Goal: Task Accomplishment & Management: Complete application form

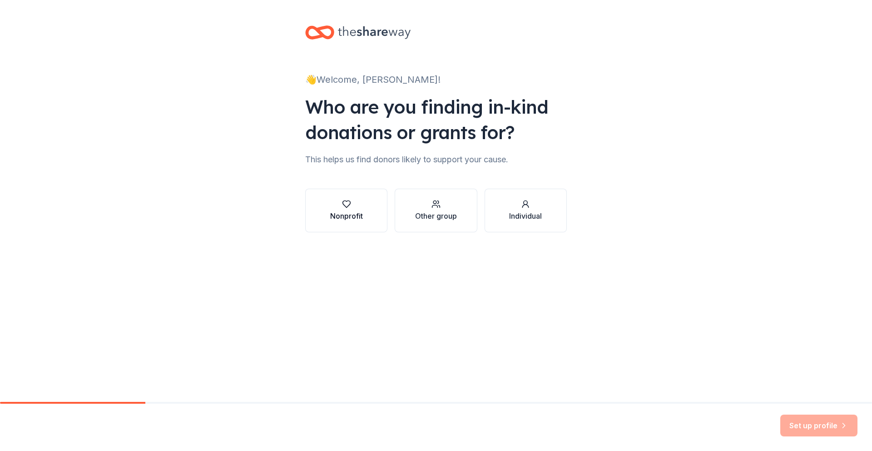
click at [358, 212] on div "Nonprofit" at bounding box center [346, 215] width 33 height 11
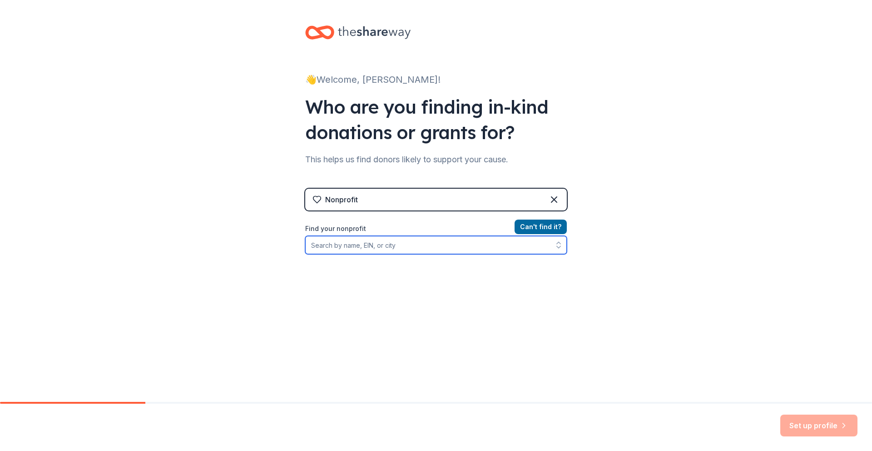
click at [391, 240] on input "Find your nonprofit" at bounding box center [436, 245] width 262 height 18
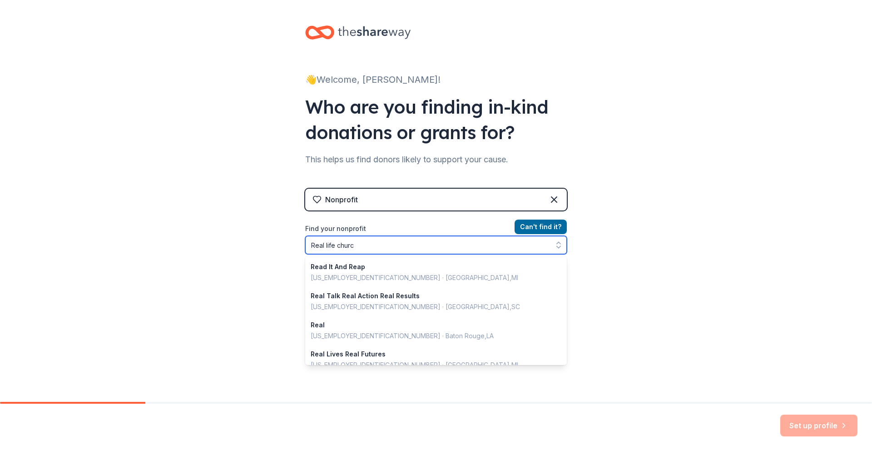
type input "Real life [DEMOGRAPHIC_DATA]"
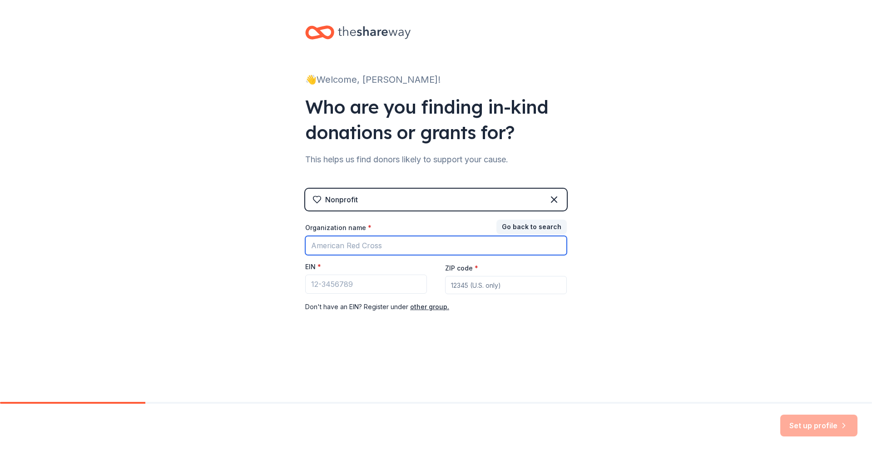
click at [384, 247] on input "Organization name *" at bounding box center [436, 245] width 262 height 19
type input "Real Life [DEMOGRAPHIC_DATA]"
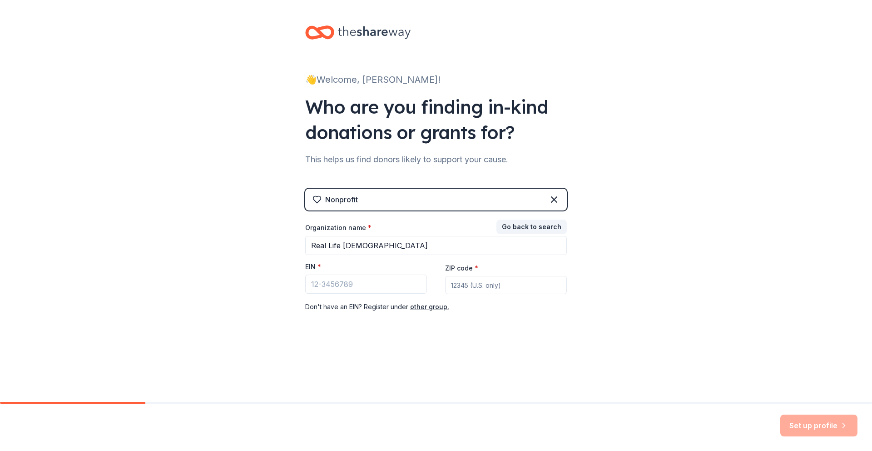
click at [498, 283] on input "ZIP code *" at bounding box center [506, 285] width 122 height 18
type input "88011"
click at [372, 288] on input "EIN *" at bounding box center [366, 283] width 122 height 19
drag, startPoint x: 329, startPoint y: 268, endPoint x: 274, endPoint y: 267, distance: 54.5
click at [275, 267] on div "👋 Welcome, [PERSON_NAME]! Who are you finding in-kind donations or grants for? …" at bounding box center [436, 187] width 872 height 374
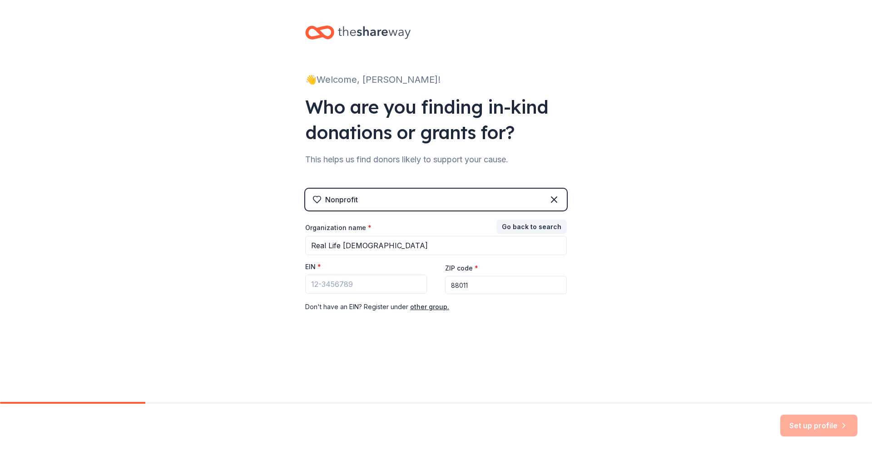
click at [290, 268] on div "👋 Welcome, [PERSON_NAME]! Who are you finding in-kind donations or grants for? …" at bounding box center [436, 187] width 872 height 374
paste input "[US_EMPLOYER_IDENTIFICATION_NUMBER]"
type input "[US_EMPLOYER_IDENTIFICATION_NUMBER]"
drag, startPoint x: 814, startPoint y: 433, endPoint x: 776, endPoint y: 395, distance: 54.0
click at [814, 432] on button "Set up profile" at bounding box center [819, 425] width 77 height 22
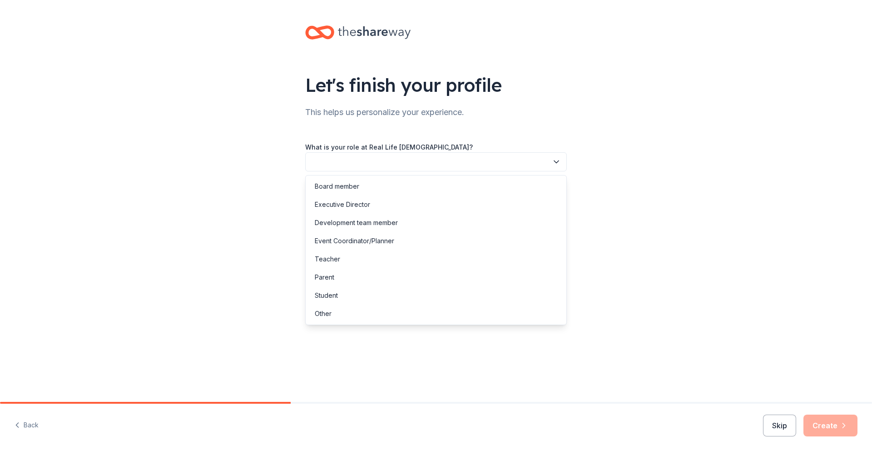
click at [370, 158] on button "button" at bounding box center [436, 161] width 262 height 19
click at [364, 313] on div "Other" at bounding box center [436, 313] width 257 height 18
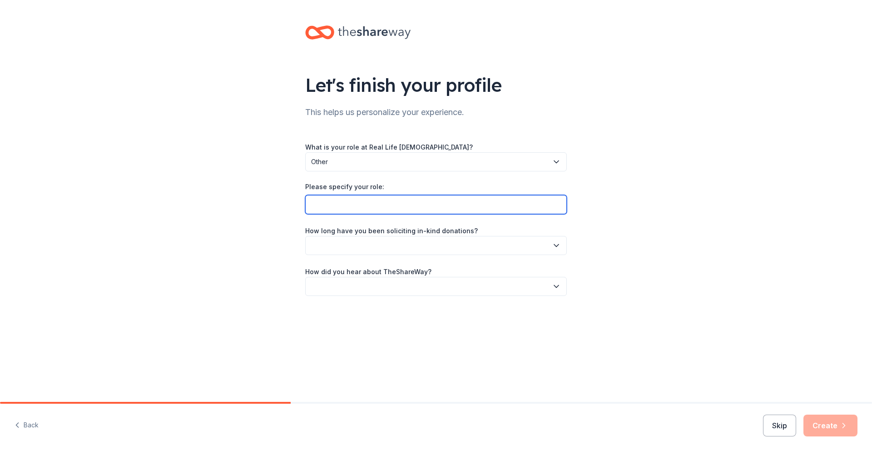
click at [409, 204] on input "Please specify your role:" at bounding box center [436, 204] width 262 height 19
type input "Youth | College | Young Adult Director"
click at [394, 245] on button "button" at bounding box center [436, 245] width 262 height 19
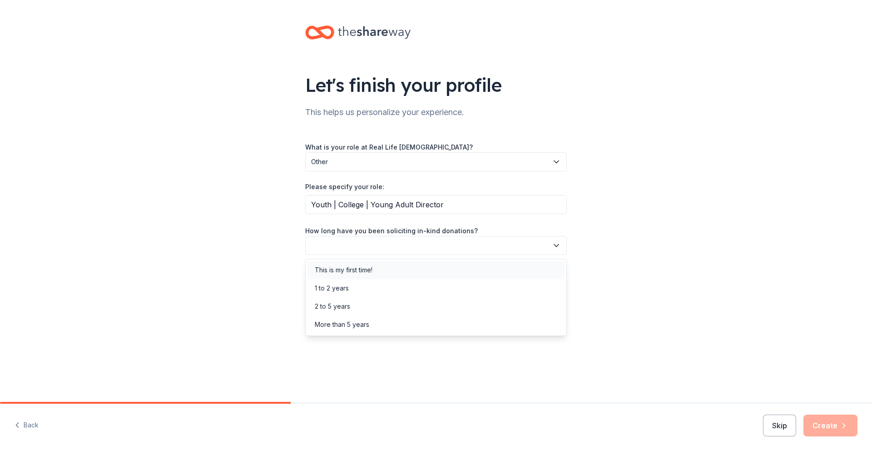
click at [365, 272] on div "This is my first time!" at bounding box center [344, 269] width 58 height 11
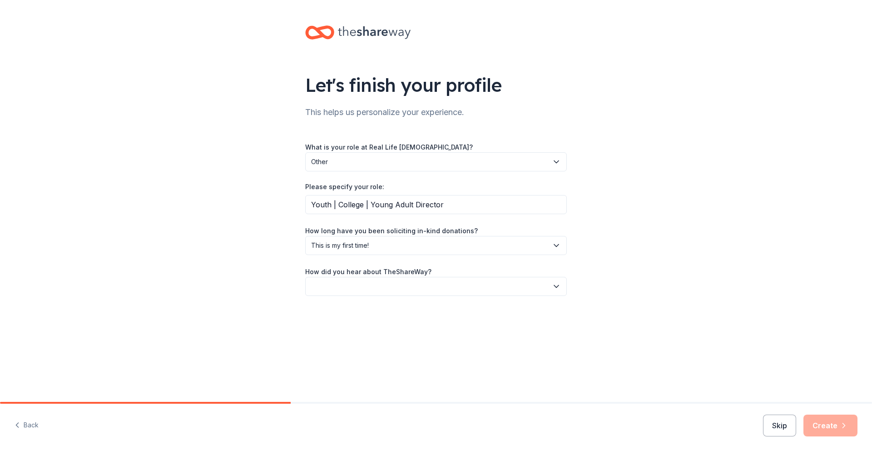
click at [381, 286] on button "button" at bounding box center [436, 286] width 262 height 19
drag, startPoint x: 334, startPoint y: 322, endPoint x: 397, endPoint y: 327, distance: 62.9
click at [334, 322] on div "Online search" at bounding box center [436, 329] width 257 height 18
drag, startPoint x: 831, startPoint y: 432, endPoint x: 816, endPoint y: 424, distance: 16.9
click at [831, 432] on button "Create" at bounding box center [831, 425] width 54 height 22
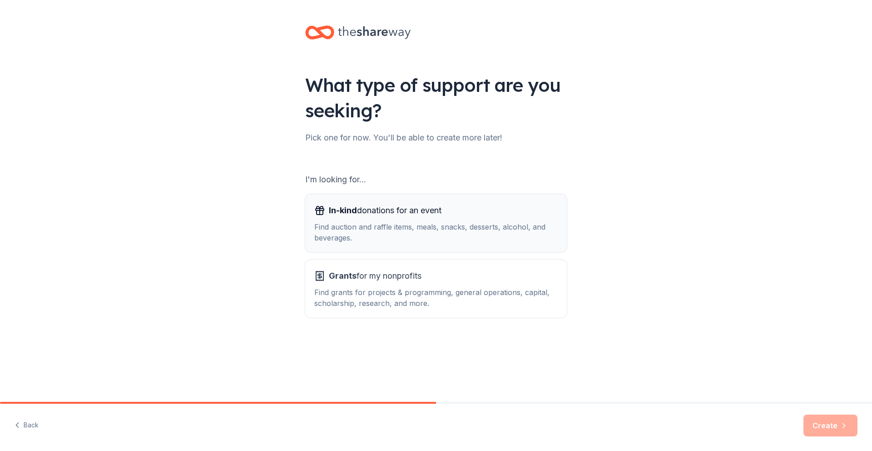
click at [460, 222] on div "Find auction and raffle items, meals, snacks, desserts, alcohol, and beverages." at bounding box center [436, 232] width 244 height 22
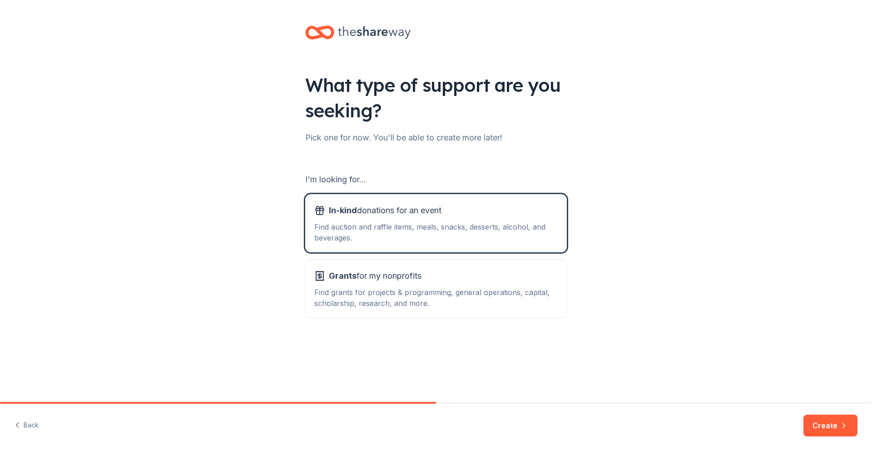
drag, startPoint x: 825, startPoint y: 426, endPoint x: 788, endPoint y: 408, distance: 40.7
click at [825, 426] on button "Create" at bounding box center [831, 425] width 54 height 22
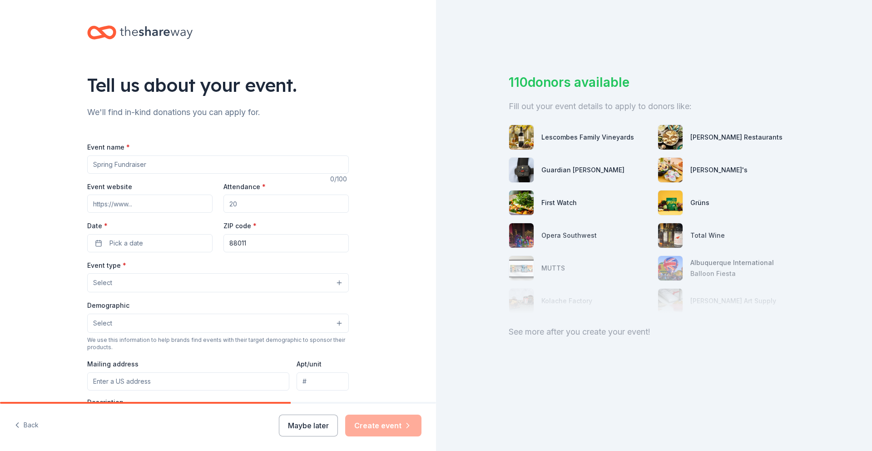
click at [200, 157] on input "Event name *" at bounding box center [218, 164] width 262 height 18
type input "RLC Talent Show"
click at [60, 162] on div "Tell us about your event. We'll find in-kind donations you can apply for. Event…" at bounding box center [218, 302] width 436 height 605
click at [291, 208] on input "Attendance *" at bounding box center [286, 203] width 125 height 18
type input "2"
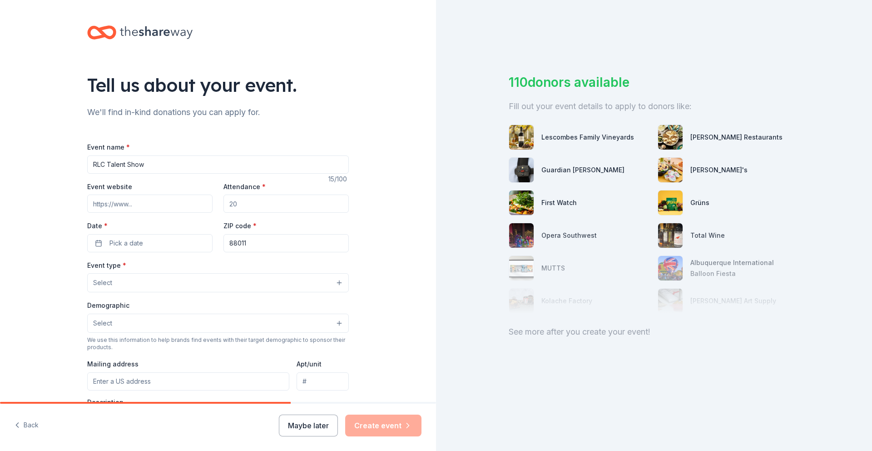
type input "1"
type input "200"
click at [147, 237] on button "Pick a date" at bounding box center [149, 243] width 125 height 18
click at [199, 266] on button "Go to next month" at bounding box center [199, 267] width 13 height 13
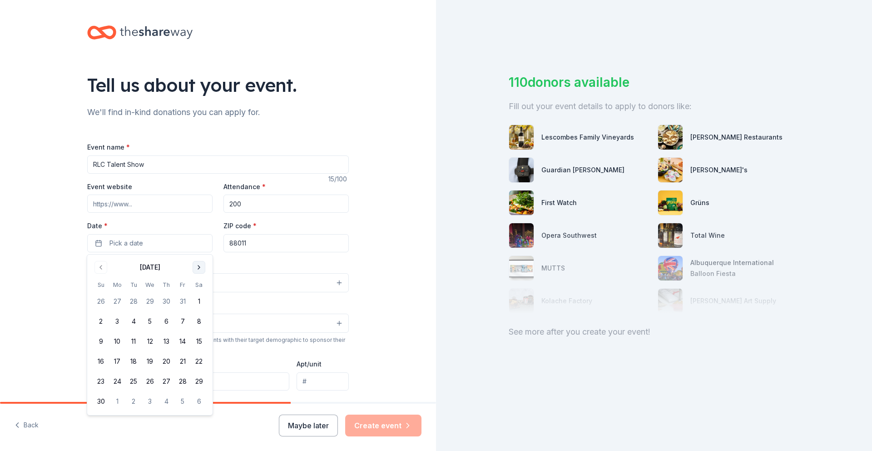
click at [199, 266] on button "Go to next month" at bounding box center [199, 267] width 13 height 13
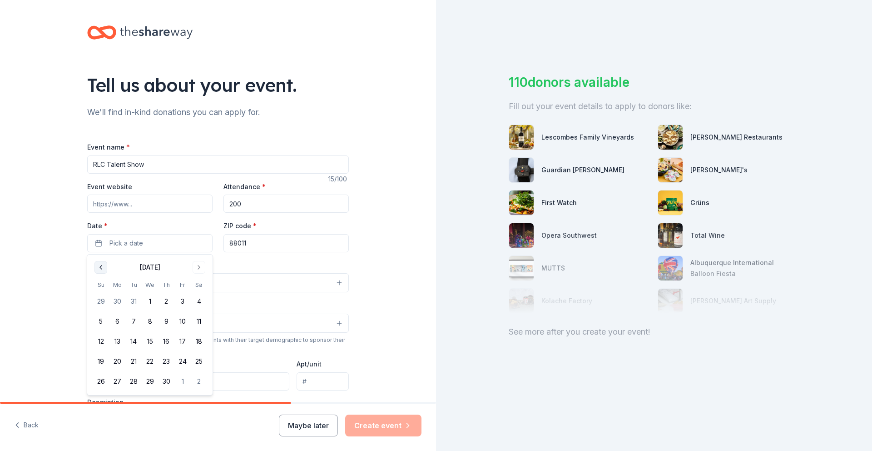
drag, startPoint x: 102, startPoint y: 267, endPoint x: 129, endPoint y: 271, distance: 28.0
click at [102, 267] on button "Go to previous month" at bounding box center [101, 267] width 13 height 13
drag, startPoint x: 200, startPoint y: 299, endPoint x: 202, endPoint y: 277, distance: 21.4
click at [200, 299] on button "7" at bounding box center [199, 301] width 16 height 16
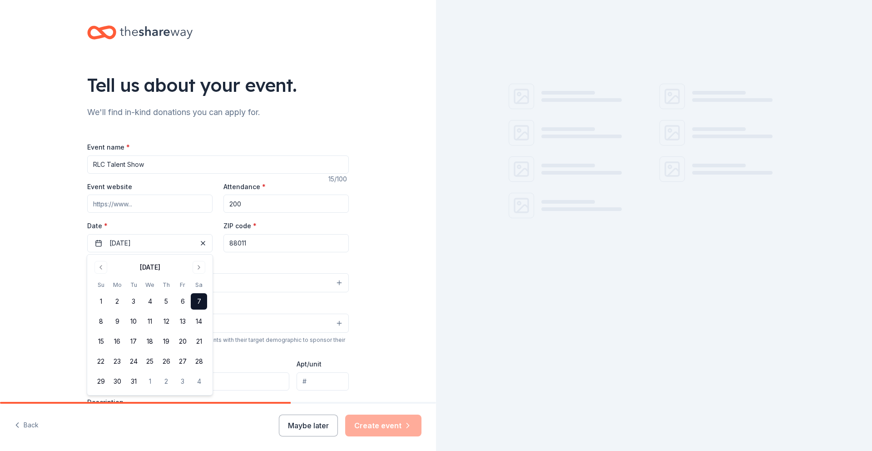
click at [272, 239] on input "88011" at bounding box center [286, 243] width 125 height 18
type input "88001"
click at [125, 281] on button "Select" at bounding box center [218, 282] width 262 height 19
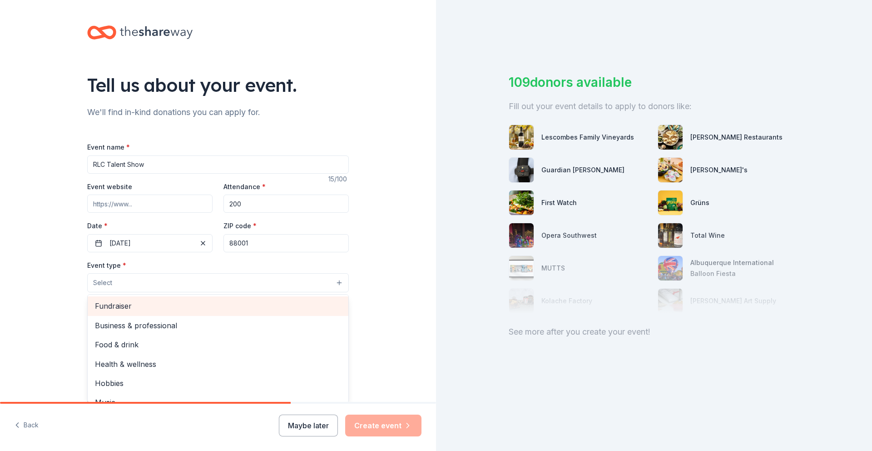
click at [155, 302] on span "Fundraiser" at bounding box center [218, 306] width 246 height 12
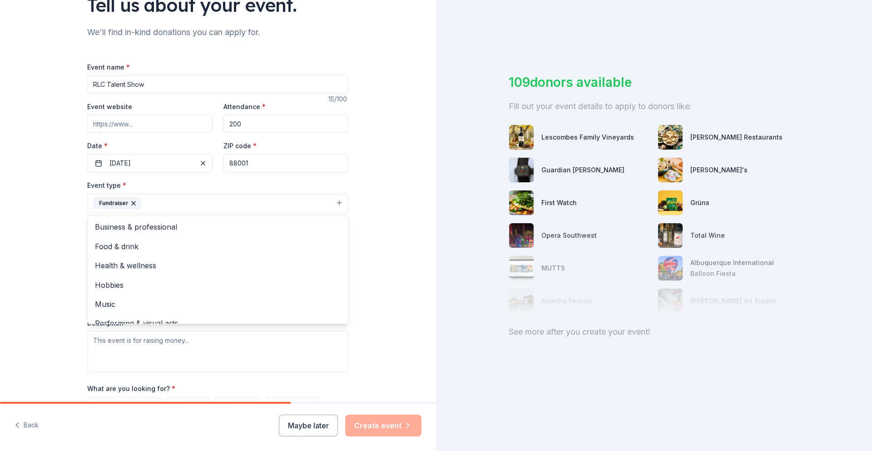
click at [52, 222] on div "Tell us about your event. We'll find in-kind donations you can apply for. Event…" at bounding box center [218, 223] width 436 height 606
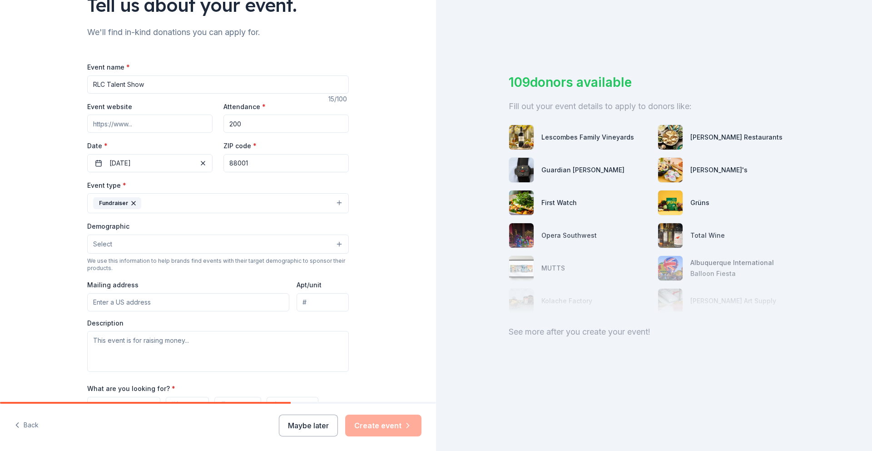
click at [169, 244] on button "Select" at bounding box center [218, 243] width 262 height 19
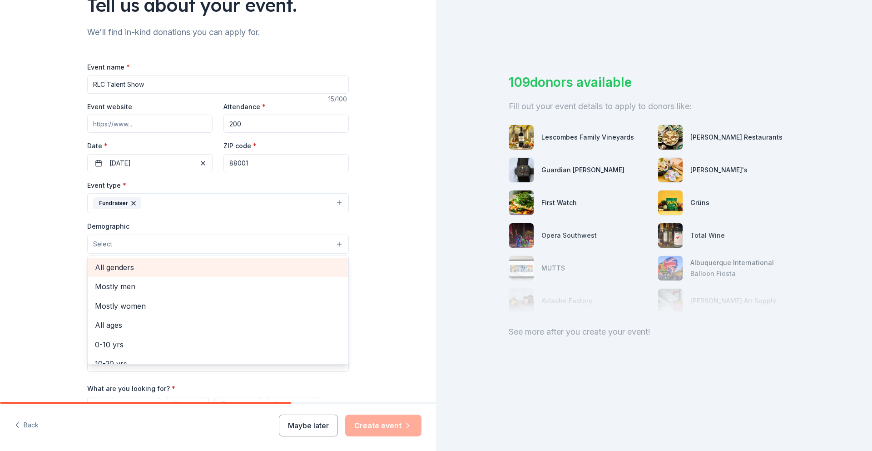
drag, startPoint x: 155, startPoint y: 266, endPoint x: 91, endPoint y: 263, distance: 64.6
click at [155, 266] on span "All genders" at bounding box center [218, 267] width 246 height 12
click at [57, 263] on div "Tell us about your event. We'll find in-kind donations you can apply for. Event…" at bounding box center [218, 223] width 436 height 607
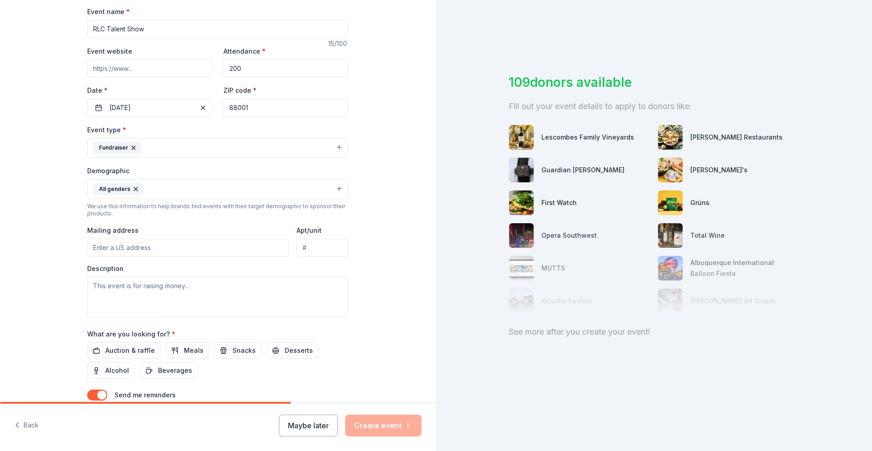
scroll to position [139, 0]
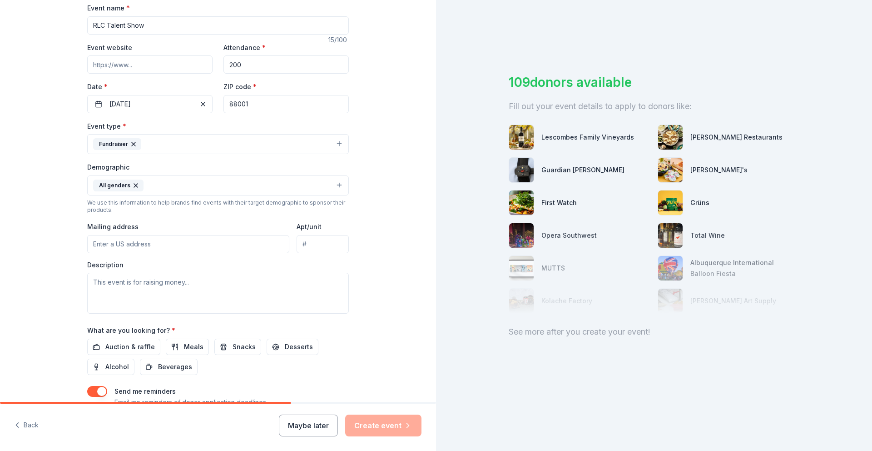
click at [168, 241] on input "Mailing address" at bounding box center [188, 244] width 202 height 18
type input "[STREET_ADDRESS]"
click at [314, 248] on input "Apt/unit" at bounding box center [323, 244] width 52 height 18
drag, startPoint x: 189, startPoint y: 268, endPoint x: 172, endPoint y: 286, distance: 24.8
click at [189, 268] on div "Description" at bounding box center [218, 287] width 262 height 54
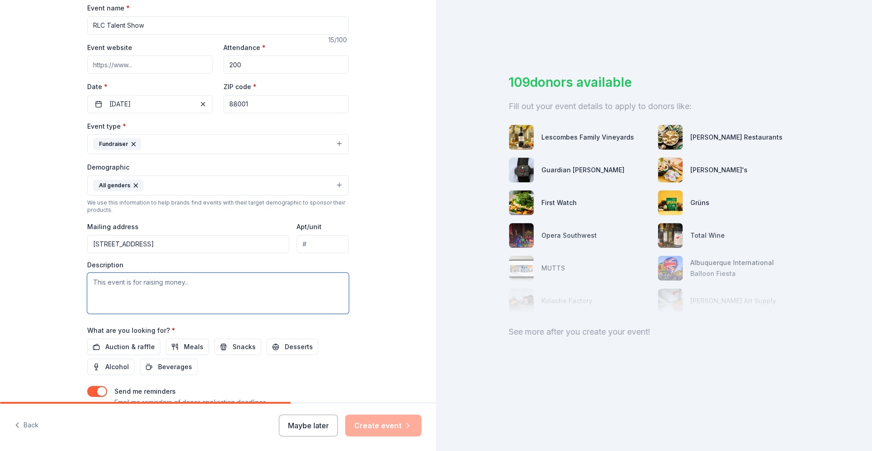
drag, startPoint x: 169, startPoint y: 288, endPoint x: 178, endPoint y: 286, distance: 8.8
click at [169, 288] on textarea at bounding box center [218, 293] width 262 height 41
paste textarea "My name is [PERSON_NAME] and I currently work at Real Life [DEMOGRAPHIC_DATA] a…"
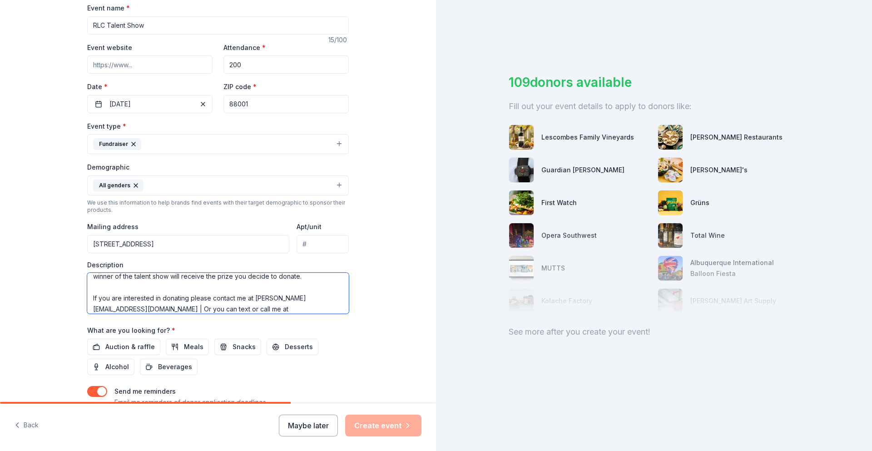
scroll to position [120, 0]
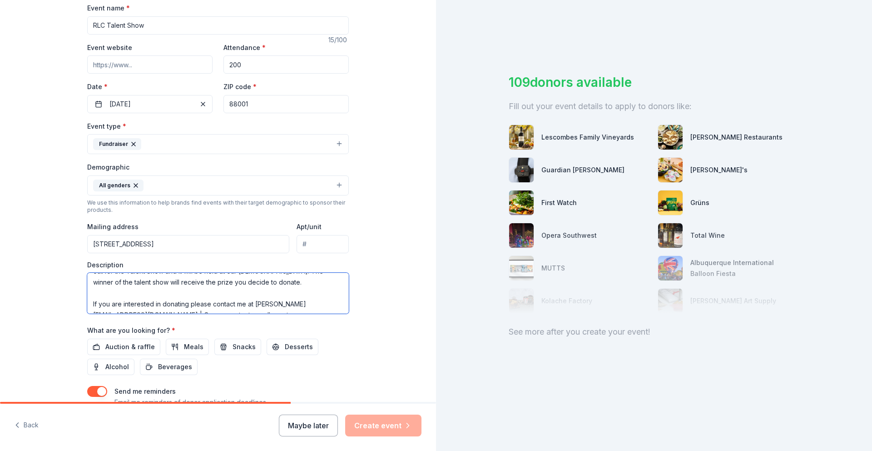
click at [194, 290] on textarea "My name is [PERSON_NAME] and I currently work at Real Life [DEMOGRAPHIC_DATA] a…" at bounding box center [218, 293] width 262 height 41
drag, startPoint x: 233, startPoint y: 304, endPoint x: 85, endPoint y: 294, distance: 148.0
click at [85, 294] on div "Tell us about your event. We'll find in-kind donations you can apply for. Event…" at bounding box center [218, 164] width 291 height 607
click at [244, 307] on textarea "My name is [PERSON_NAME] and I currently work at Real Life [DEMOGRAPHIC_DATA] a…" at bounding box center [218, 293] width 262 height 41
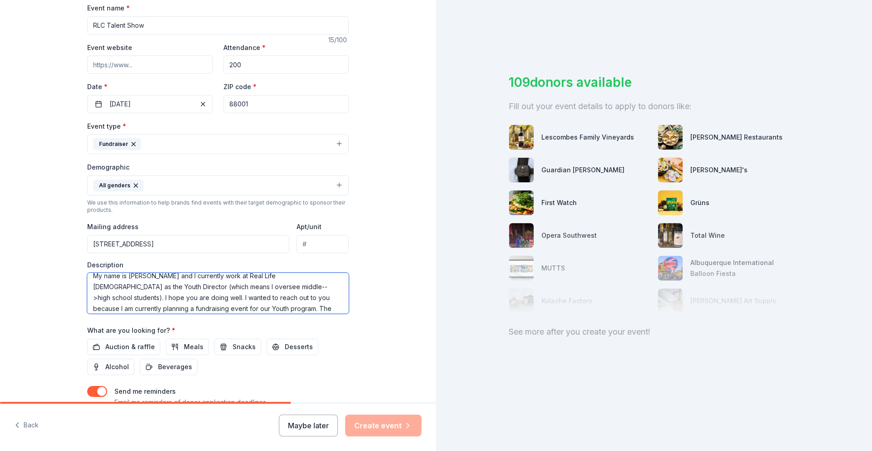
scroll to position [0, 0]
drag, startPoint x: 126, startPoint y: 289, endPoint x: 287, endPoint y: 293, distance: 161.3
click at [287, 293] on textarea "My name is [PERSON_NAME] and I currently work at Real Life [DEMOGRAPHIC_DATA] a…" at bounding box center [218, 293] width 262 height 41
drag, startPoint x: 227, startPoint y: 293, endPoint x: 290, endPoint y: 284, distance: 63.7
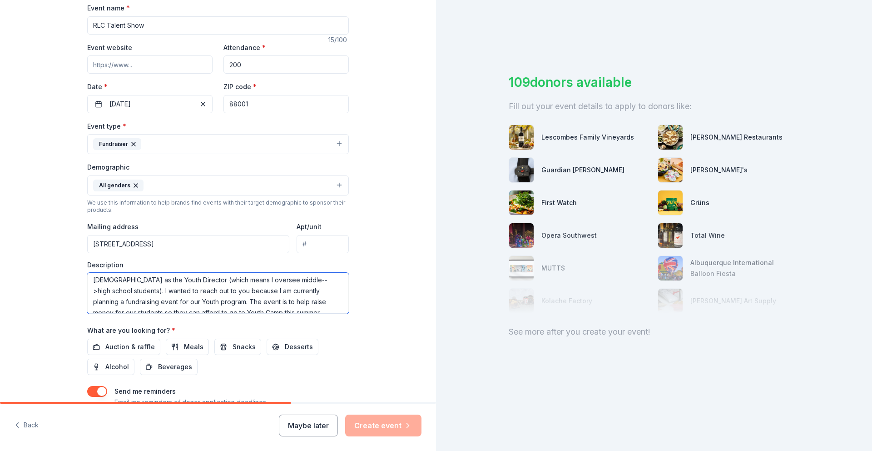
click at [290, 284] on textarea "My name is [PERSON_NAME] and I currently work at Real Life [DEMOGRAPHIC_DATA] a…" at bounding box center [218, 293] width 262 height 41
drag, startPoint x: 112, startPoint y: 290, endPoint x: 170, endPoint y: 299, distance: 58.9
click at [112, 290] on textarea "My name is [PERSON_NAME] and I currently work at Real Life [DEMOGRAPHIC_DATA] a…" at bounding box center [218, 293] width 262 height 41
click at [261, 299] on textarea "My name is [PERSON_NAME] and I currently work at Real Life [DEMOGRAPHIC_DATA] a…" at bounding box center [218, 293] width 262 height 41
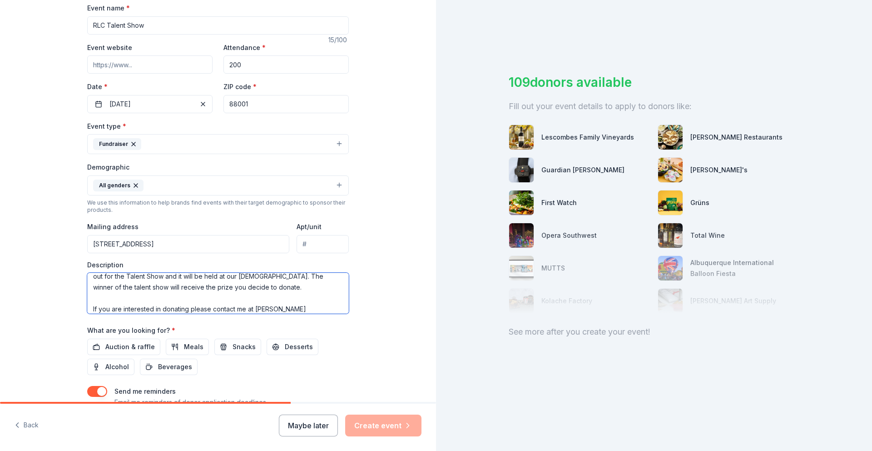
scroll to position [109, 0]
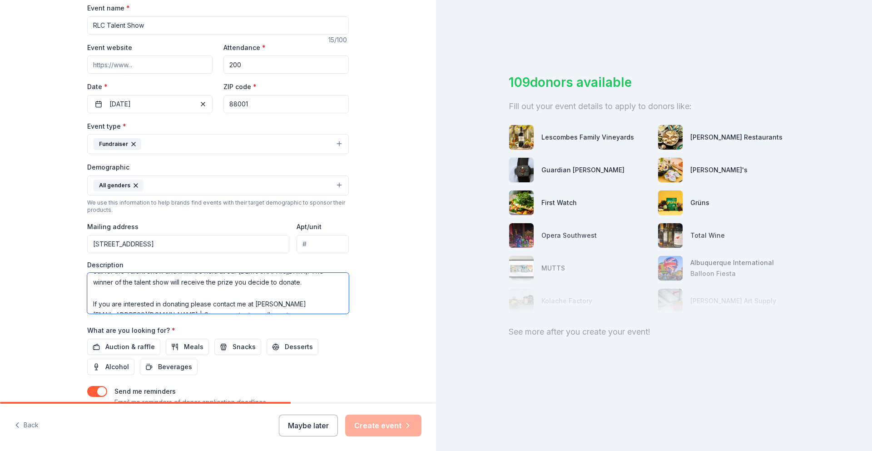
click at [241, 302] on textarea "My name is [PERSON_NAME] and I currently work at Real Life [DEMOGRAPHIC_DATA] a…" at bounding box center [218, 293] width 262 height 41
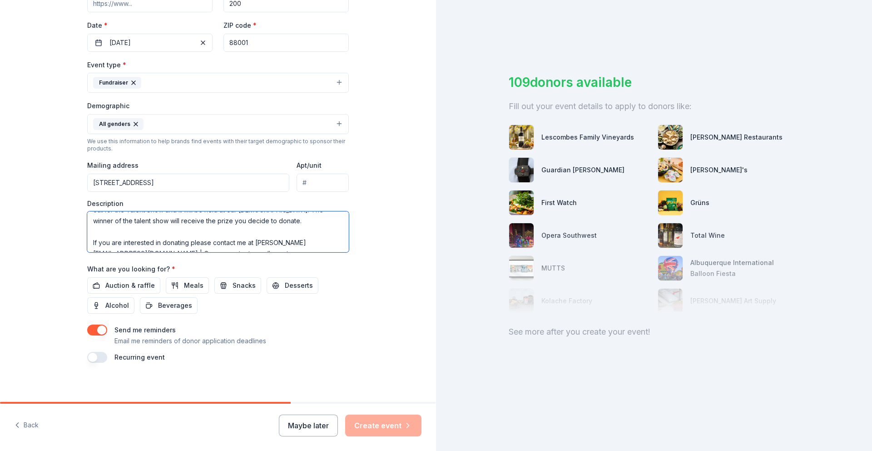
scroll to position [202, 0]
type textarea "My name is [PERSON_NAME] and I currently work at Real Life [DEMOGRAPHIC_DATA] a…"
click at [129, 281] on span "Auction & raffle" at bounding box center [130, 283] width 50 height 11
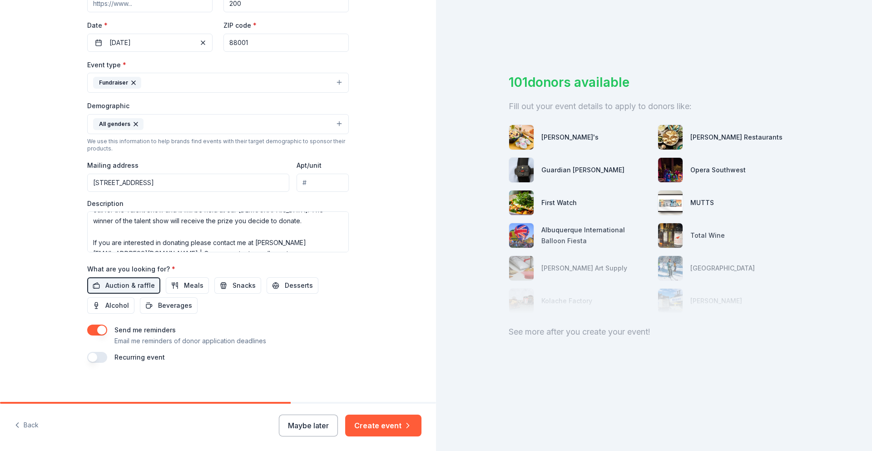
scroll to position [205, 0]
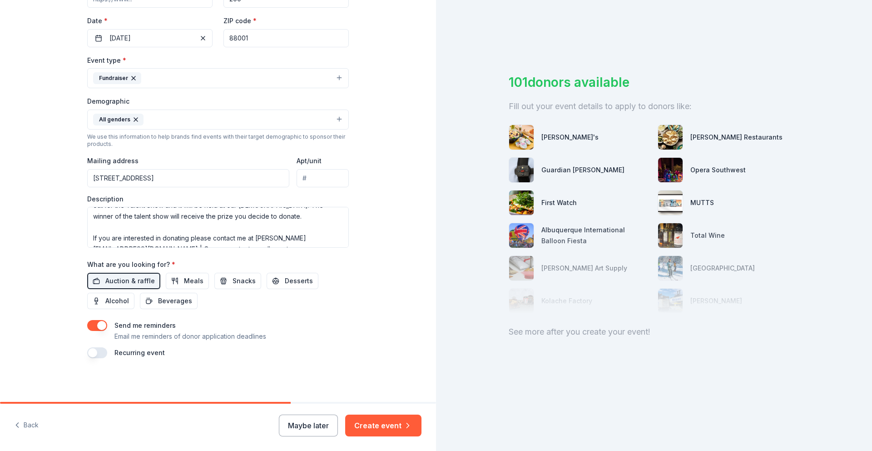
click at [95, 350] on button "button" at bounding box center [97, 352] width 20 height 11
drag, startPoint x: 100, startPoint y: 352, endPoint x: 106, endPoint y: 352, distance: 5.9
click at [100, 352] on button "button" at bounding box center [97, 352] width 20 height 11
click at [384, 421] on button "Create event" at bounding box center [383, 425] width 76 height 22
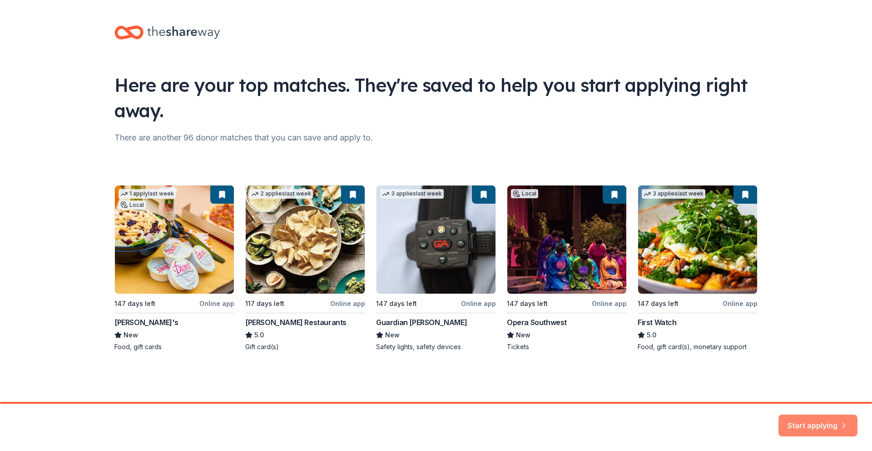
click at [802, 421] on button "Start applying" at bounding box center [818, 420] width 79 height 22
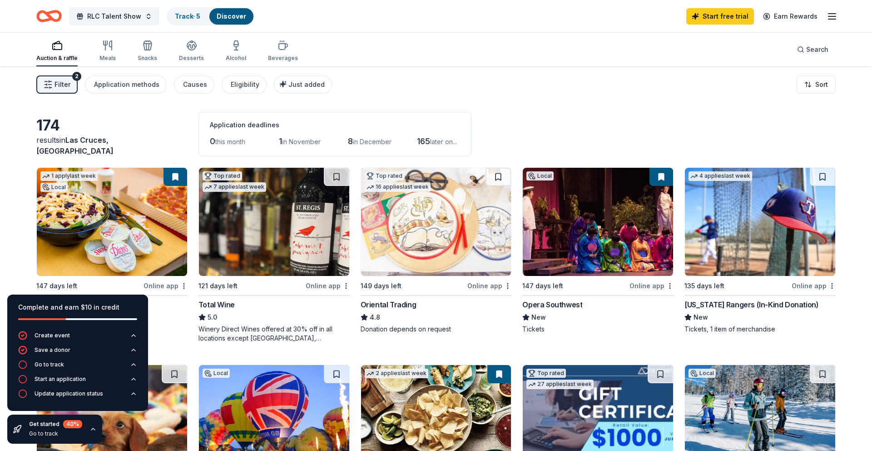
click at [489, 80] on div "Filter 2 Application methods Causes Eligibility Just added Sort" at bounding box center [436, 84] width 872 height 36
click at [92, 430] on icon "button" at bounding box center [93, 428] width 7 height 7
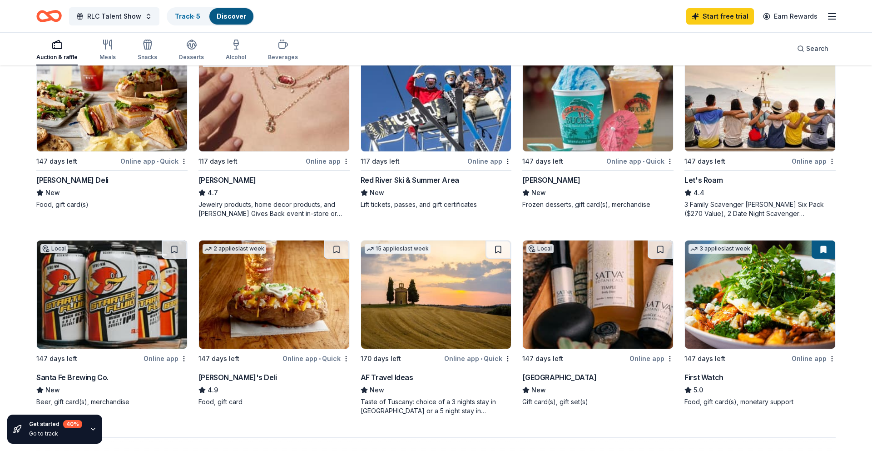
scroll to position [519, 0]
click at [113, 128] on img at bounding box center [112, 97] width 150 height 108
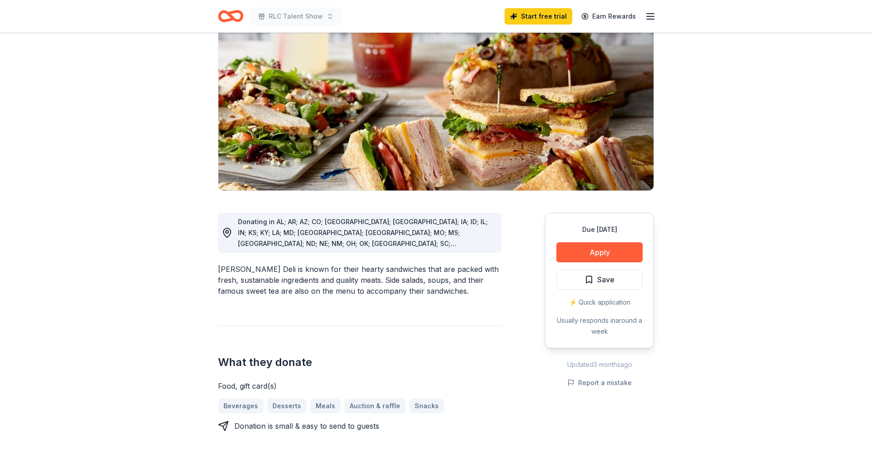
scroll to position [86, 0]
click at [592, 252] on button "Apply" at bounding box center [600, 252] width 86 height 20
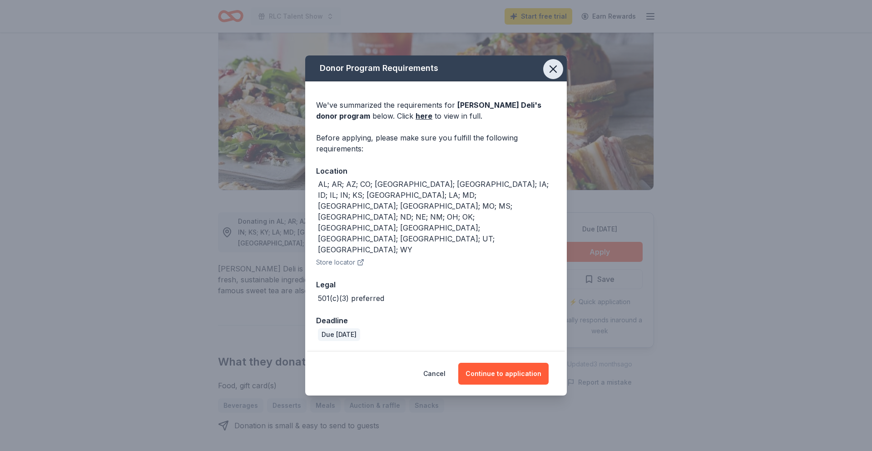
click at [551, 75] on icon "button" at bounding box center [553, 69] width 13 height 13
